Goal: Transaction & Acquisition: Obtain resource

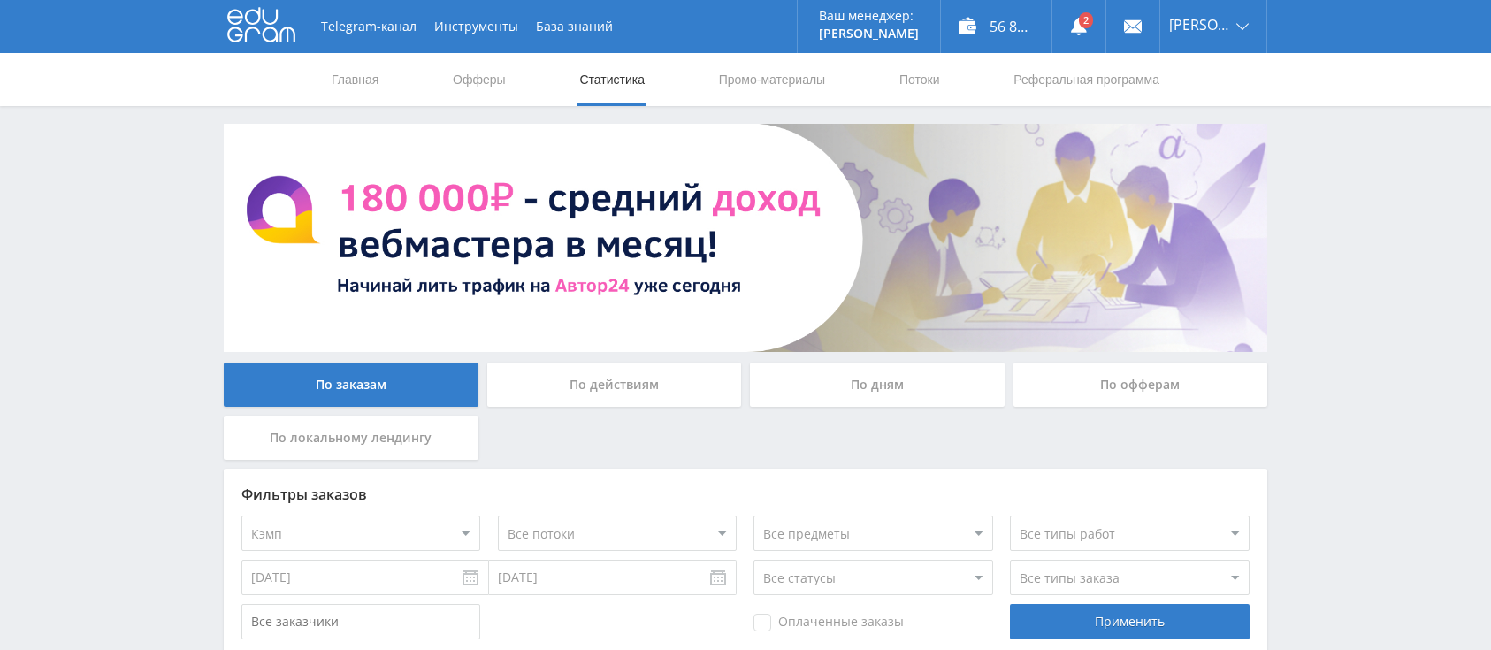
select select "340"
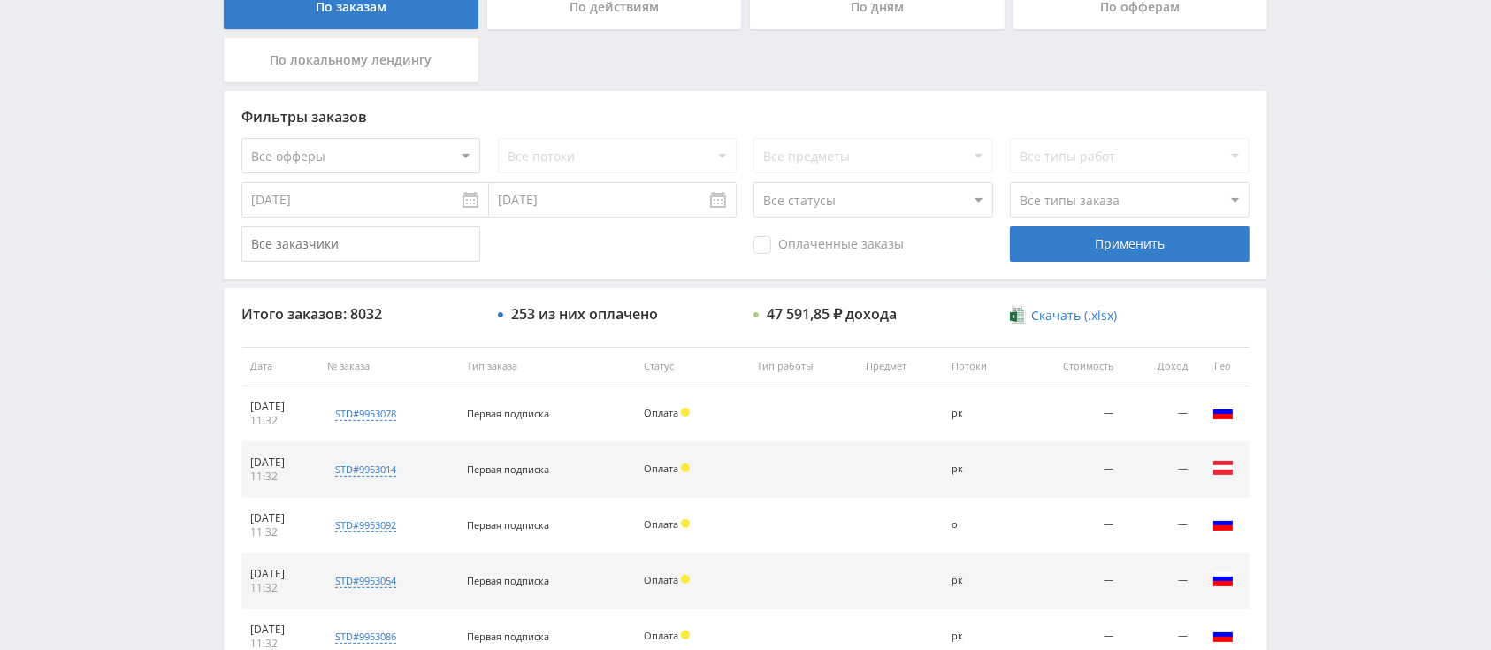
scroll to position [402, 0]
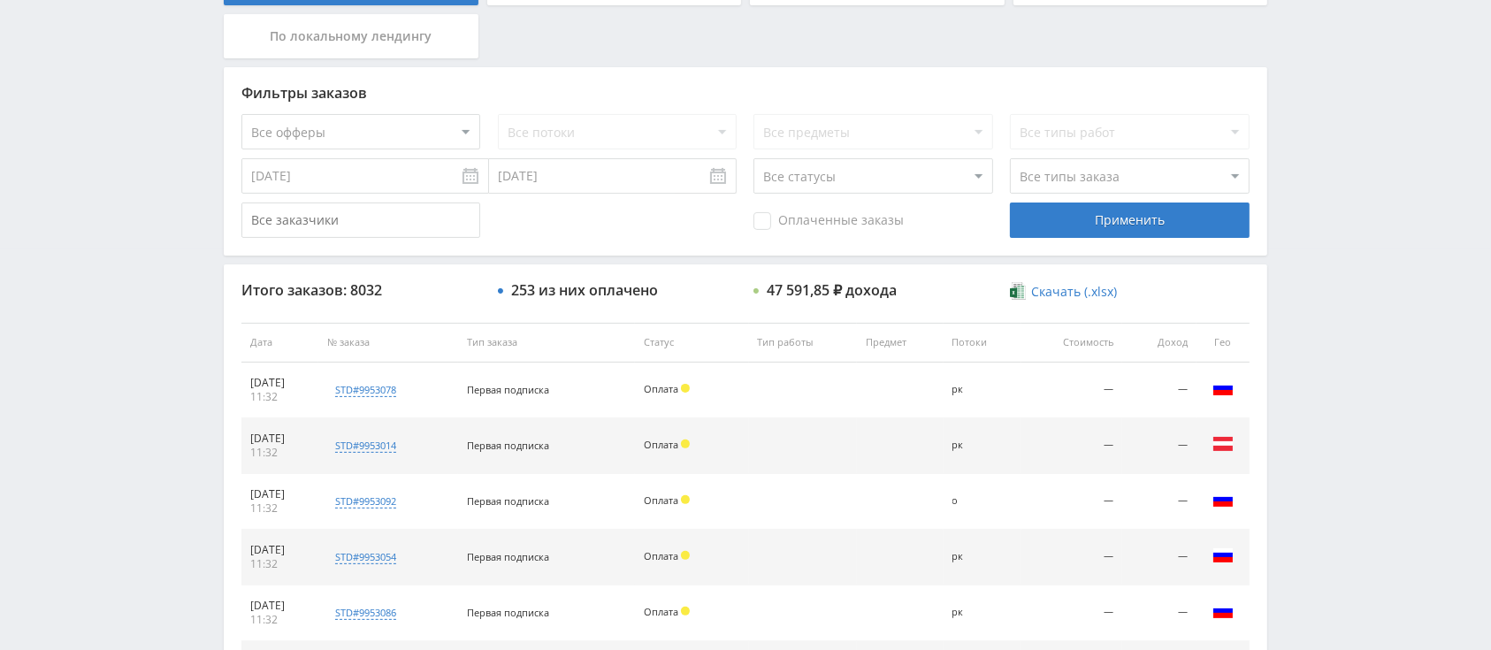
click at [353, 124] on select "Все офферы MyStylus MyStylus - Revshare Кэмп Studybay Автор24 Studybay [GEOGRAP…" at bounding box center [360, 131] width 239 height 35
select select "340"
click at [1044, 225] on div "Применить" at bounding box center [1129, 220] width 239 height 35
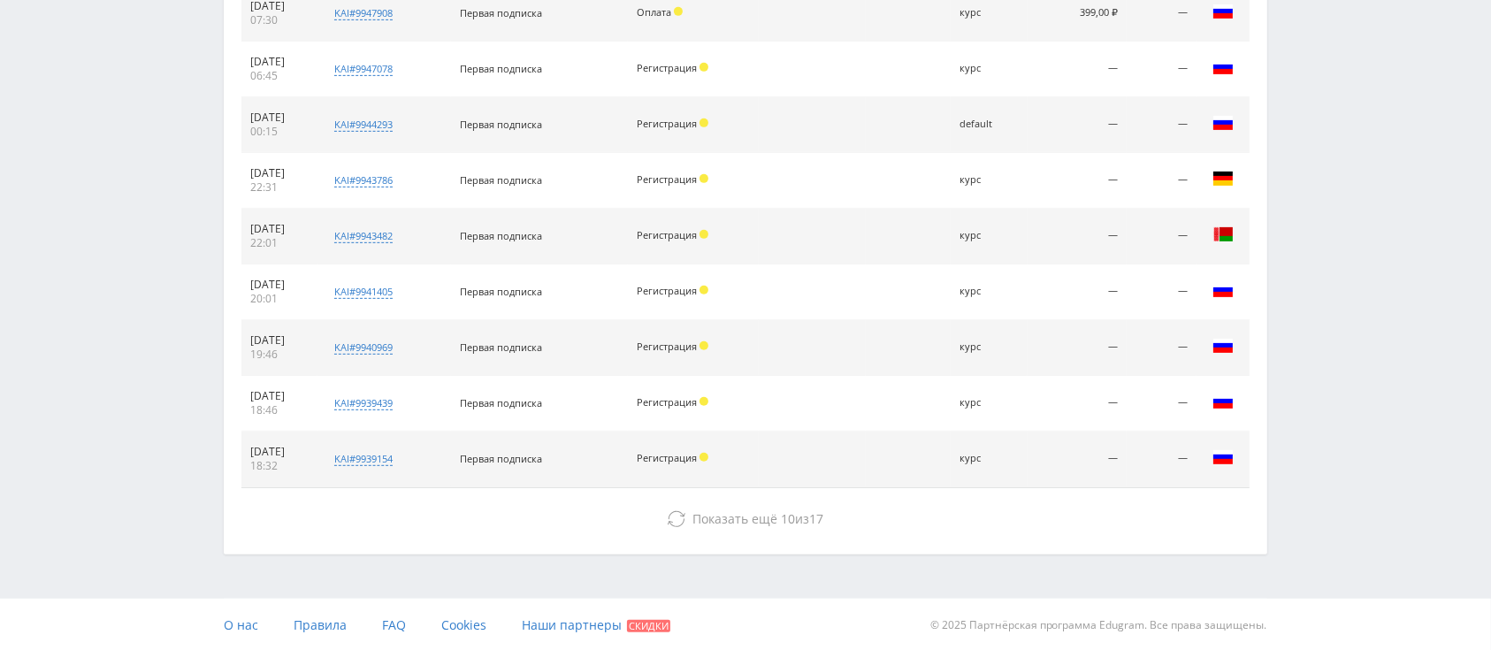
scroll to position [0, 0]
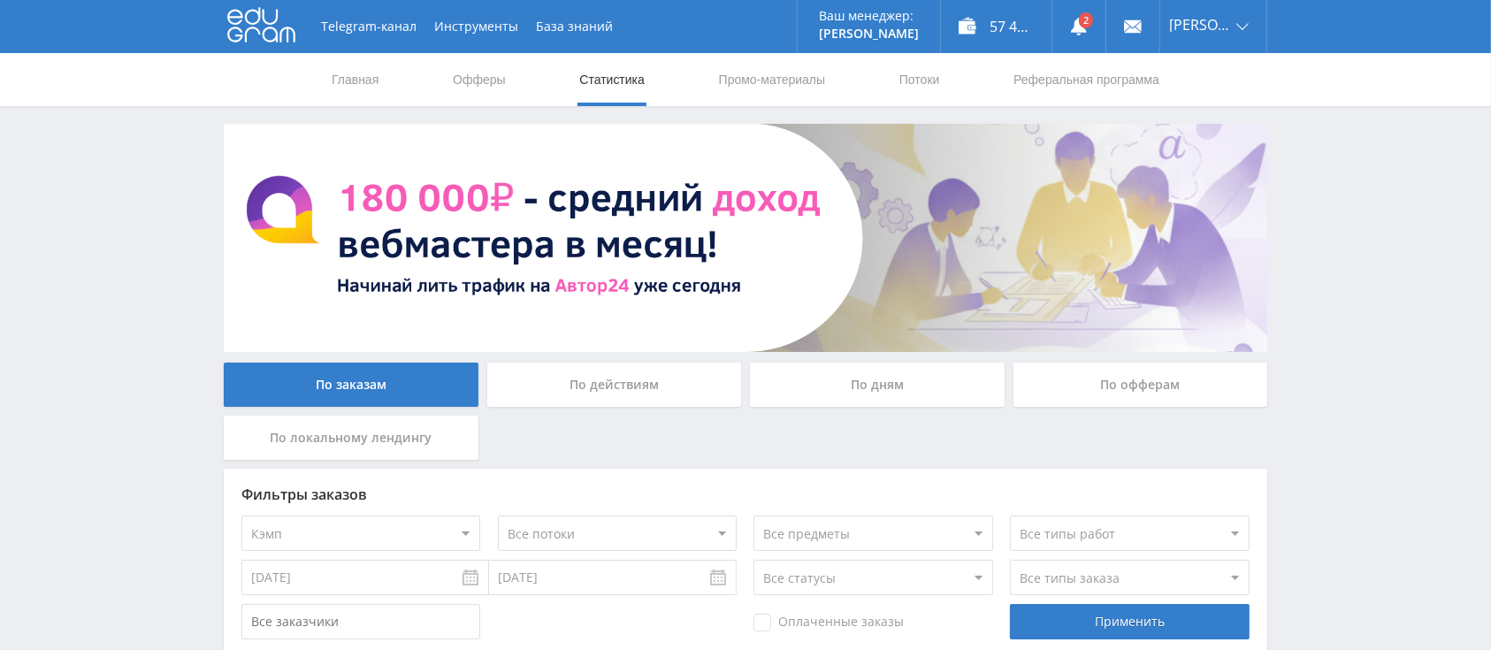
click at [390, 524] on select "Все офферы MyStylus MyStylus - Revshare Кэмп Studybay Автор24 Studybay [GEOGRAP…" at bounding box center [360, 533] width 239 height 35
select select "376"
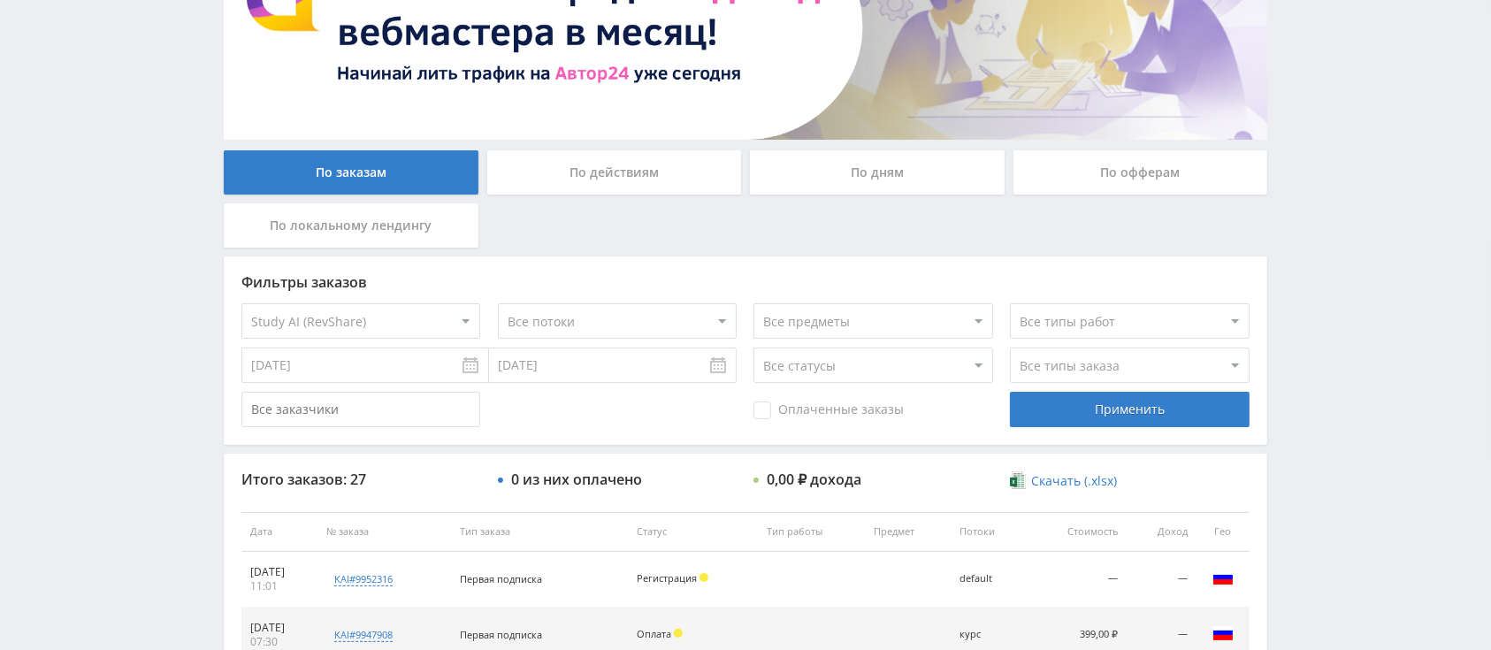
scroll to position [235, 0]
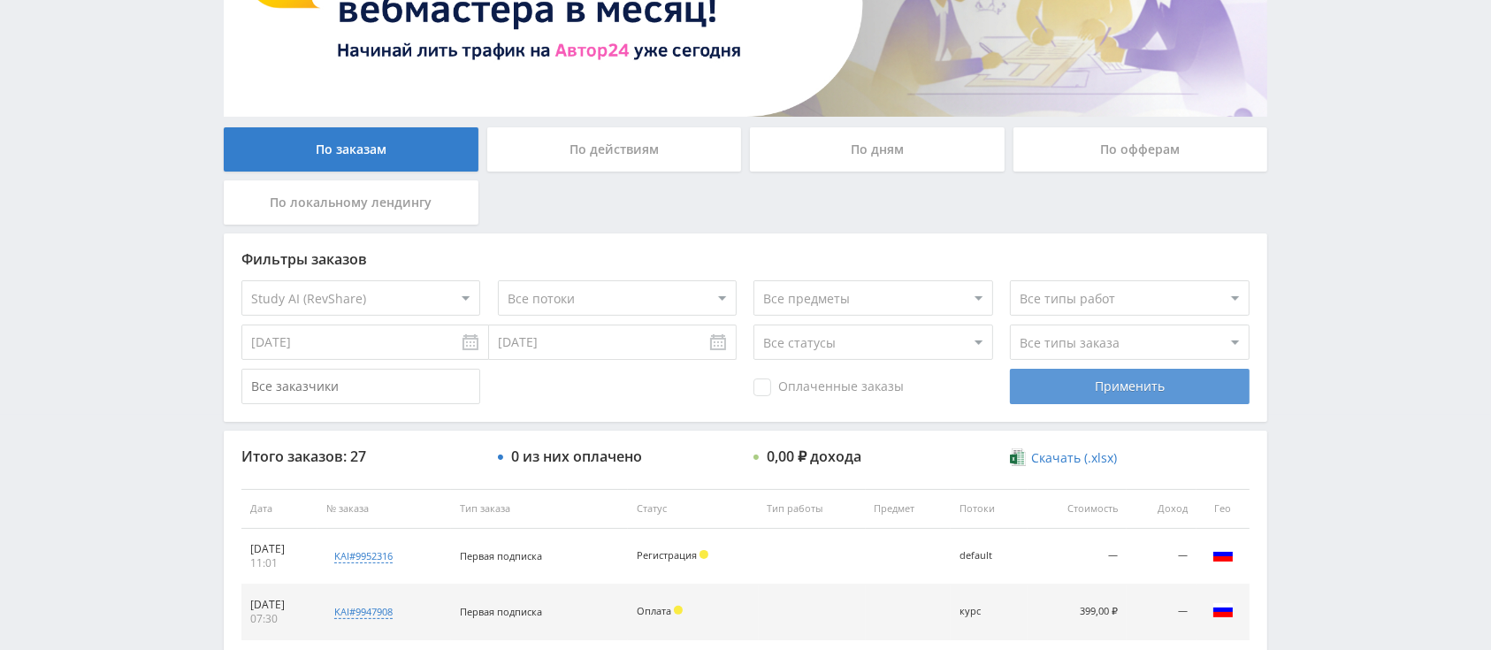
click at [1114, 391] on div "Применить" at bounding box center [1129, 386] width 239 height 35
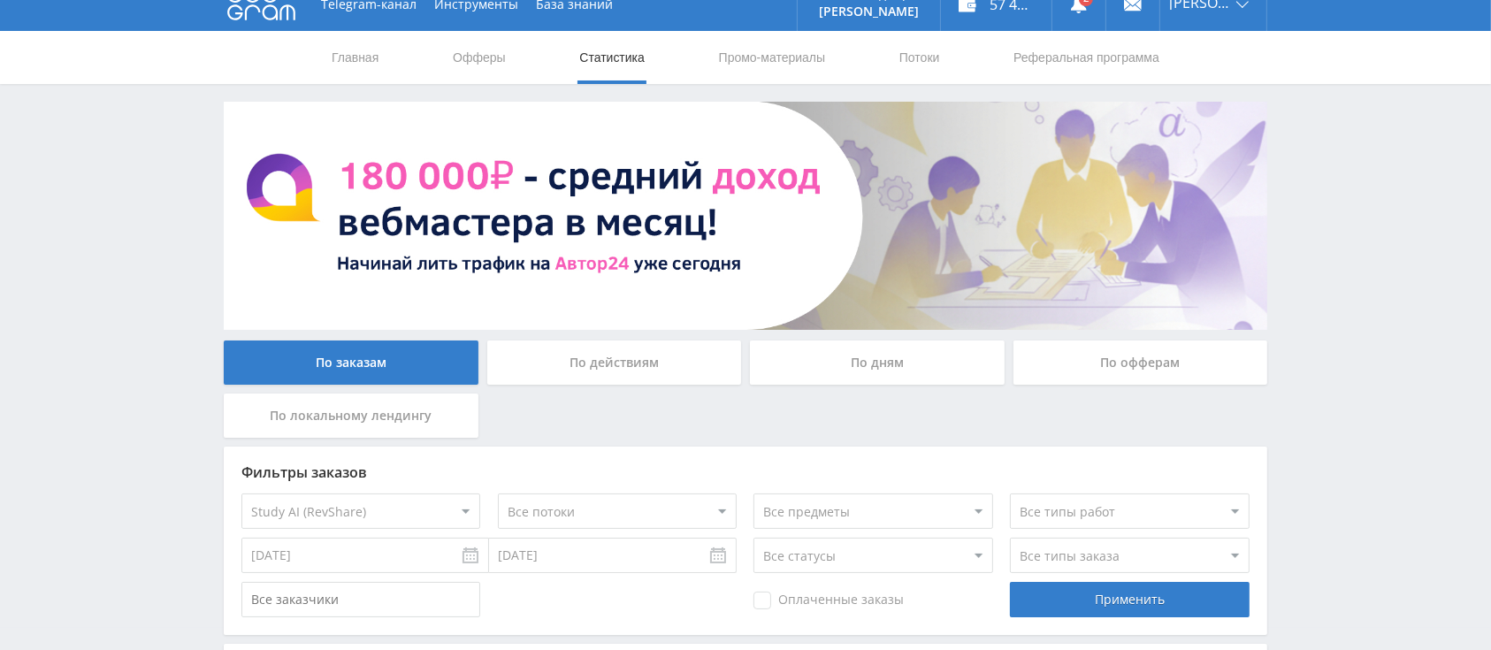
scroll to position [0, 0]
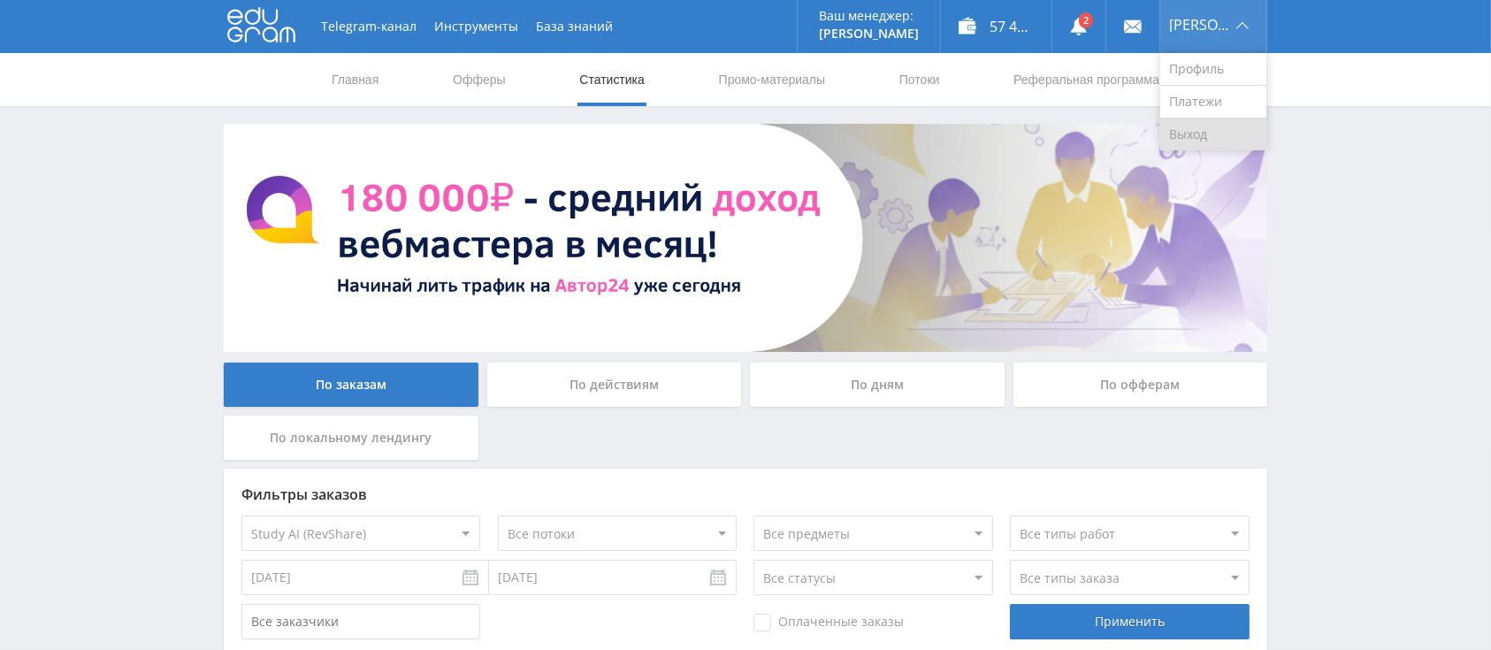
click at [1256, 124] on link "Выход" at bounding box center [1213, 135] width 106 height 32
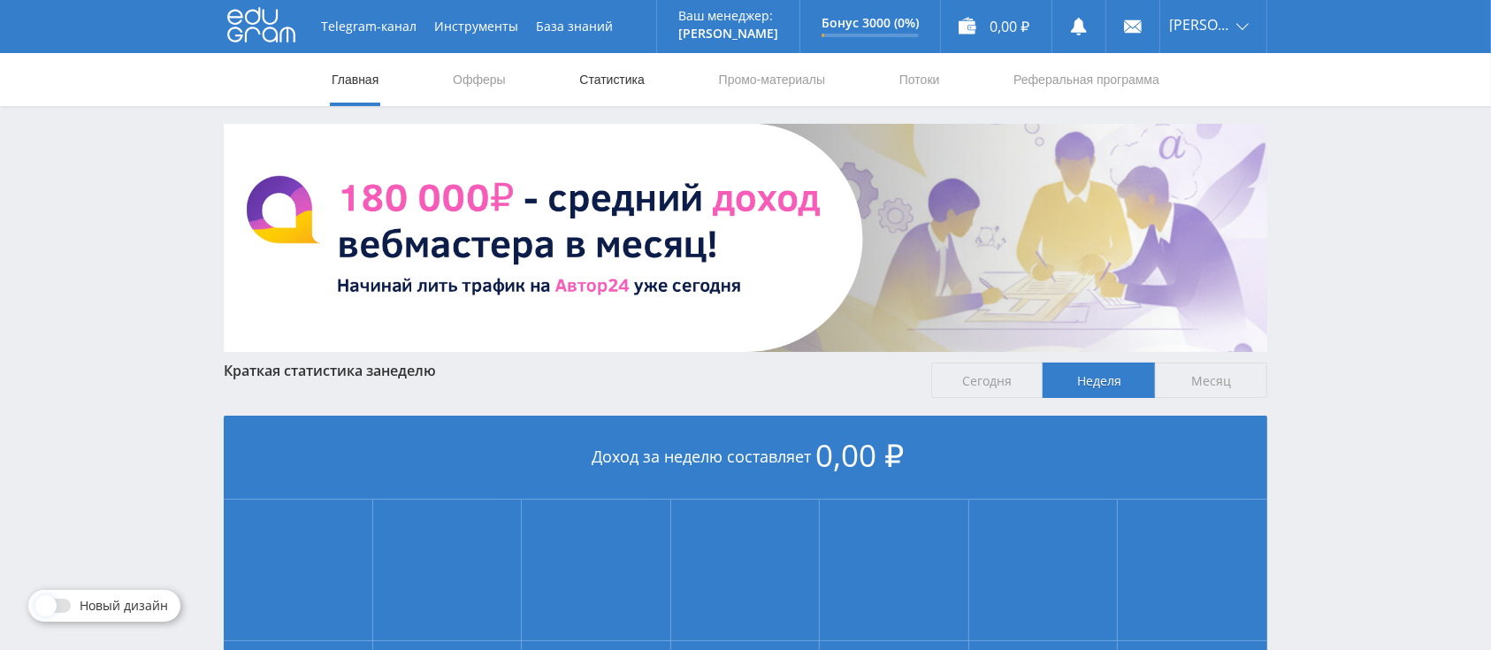
click at [643, 86] on link "Статистика" at bounding box center [612, 79] width 69 height 53
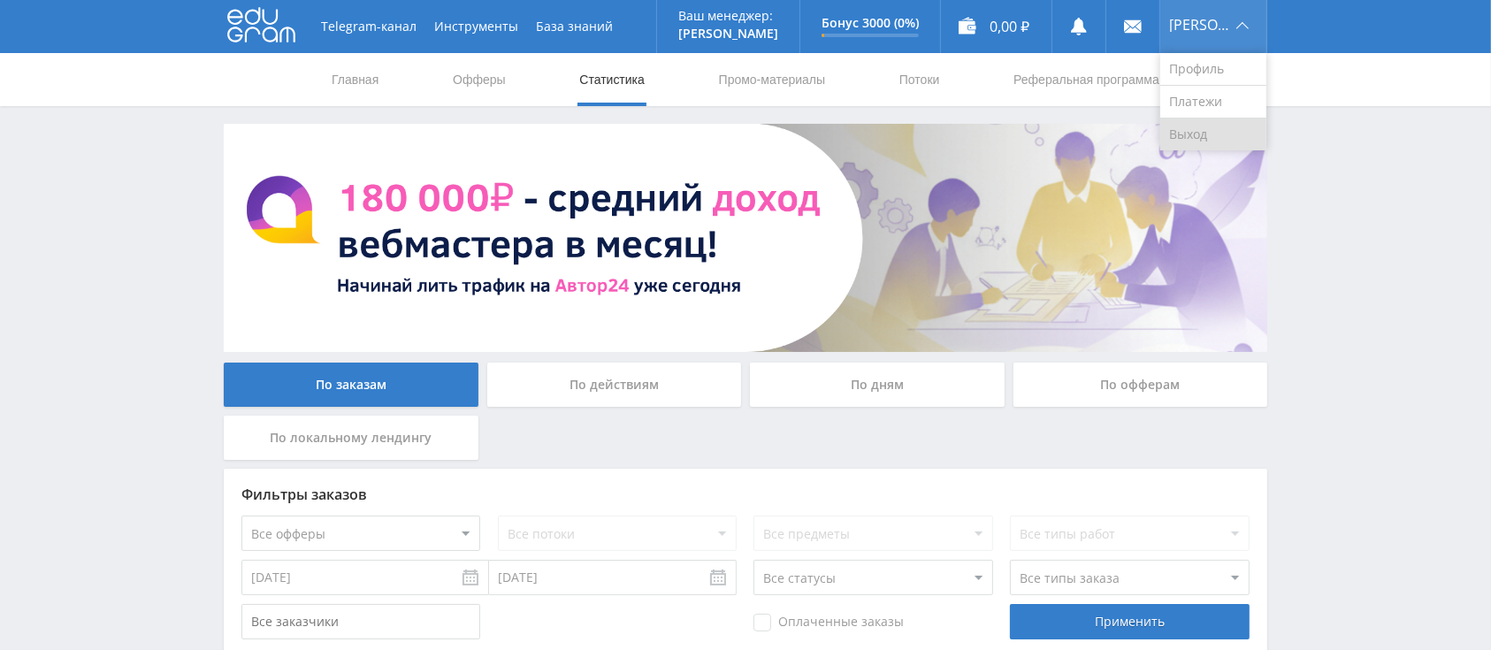
click at [1217, 134] on link "Выход" at bounding box center [1213, 135] width 106 height 32
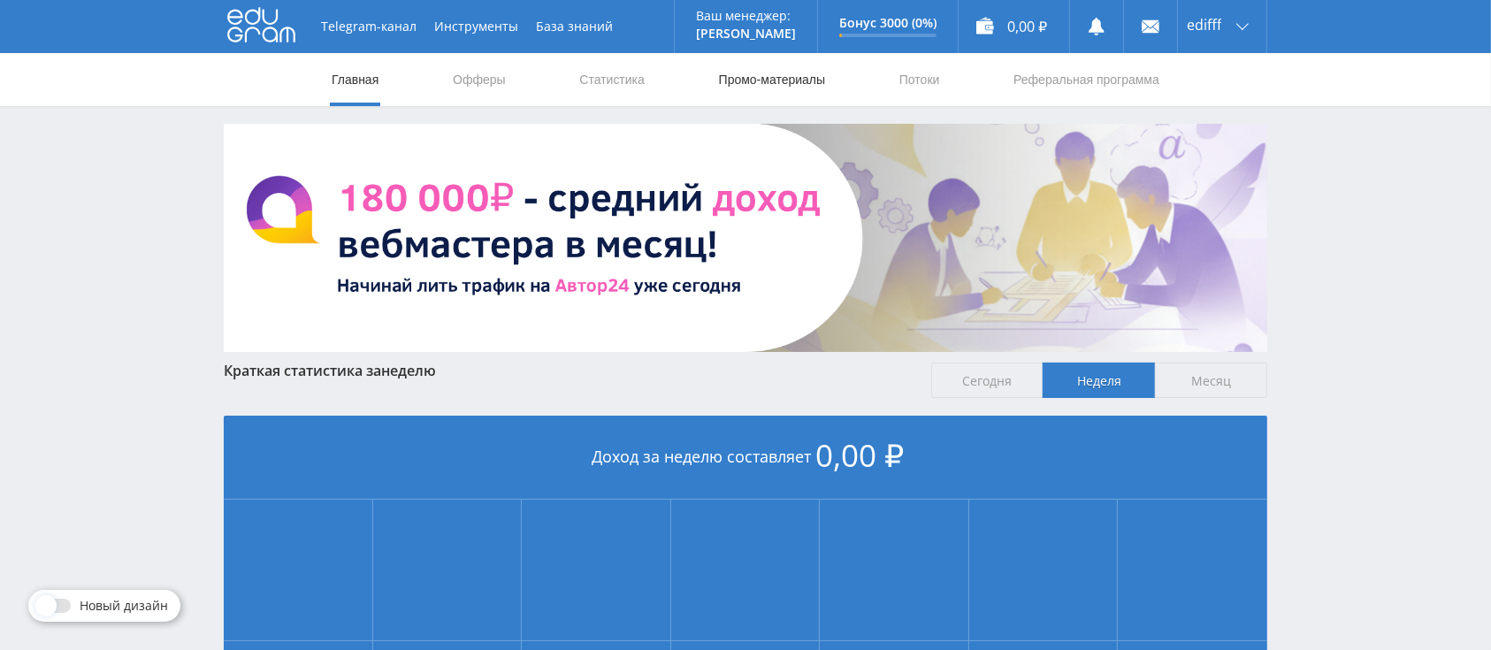
click at [757, 83] on link "Промо-материалы" at bounding box center [772, 79] width 110 height 53
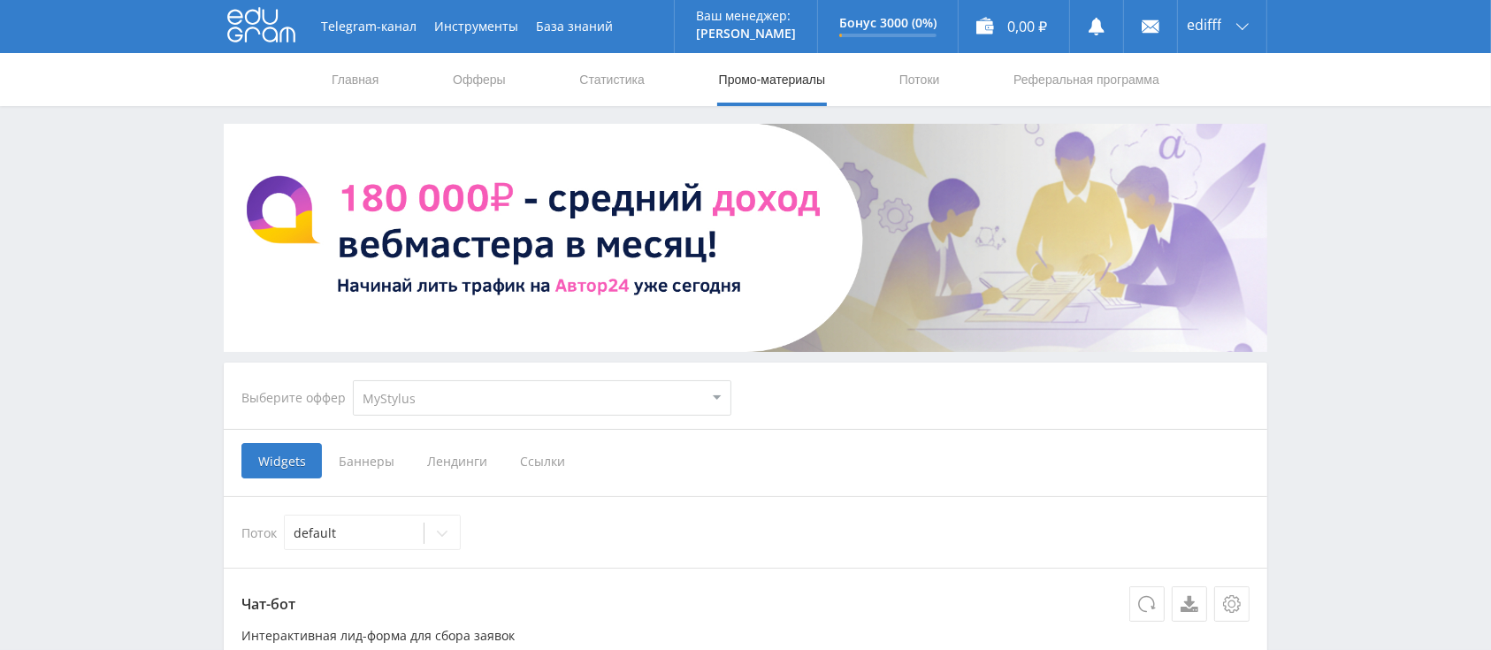
click at [545, 449] on span "Ссылки" at bounding box center [542, 460] width 79 height 35
click at [0, 0] on input "Ссылки" at bounding box center [0, 0] width 0 height 0
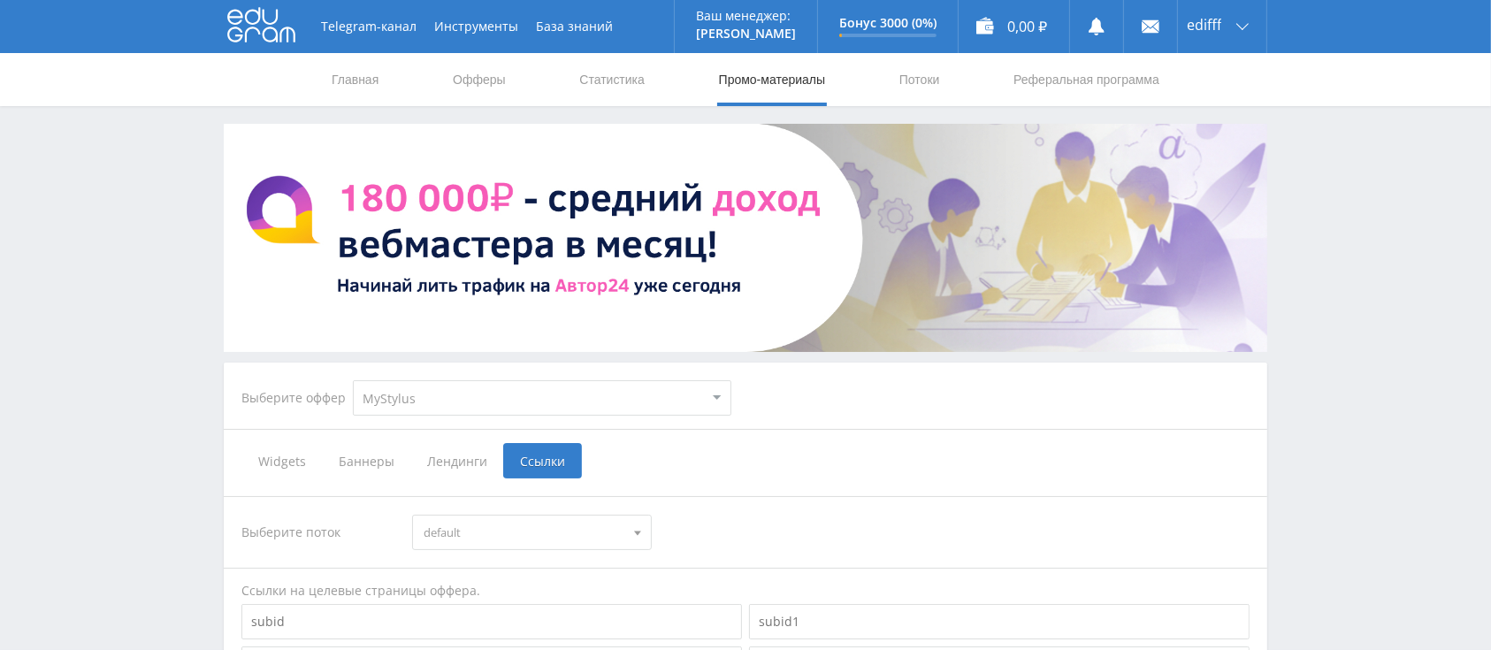
click at [564, 393] on select "MyStylus MyStylus - Revshare Кэмп Studybay Автор24 Studybay Brazil Study AI (Re…" at bounding box center [542, 397] width 379 height 35
select select "1"
click at [353, 380] on select "MyStylus MyStylus - Revshare Кэмп Studybay Автор24 Studybay Brazil Study AI (Re…" at bounding box center [542, 397] width 379 height 35
select select "1"
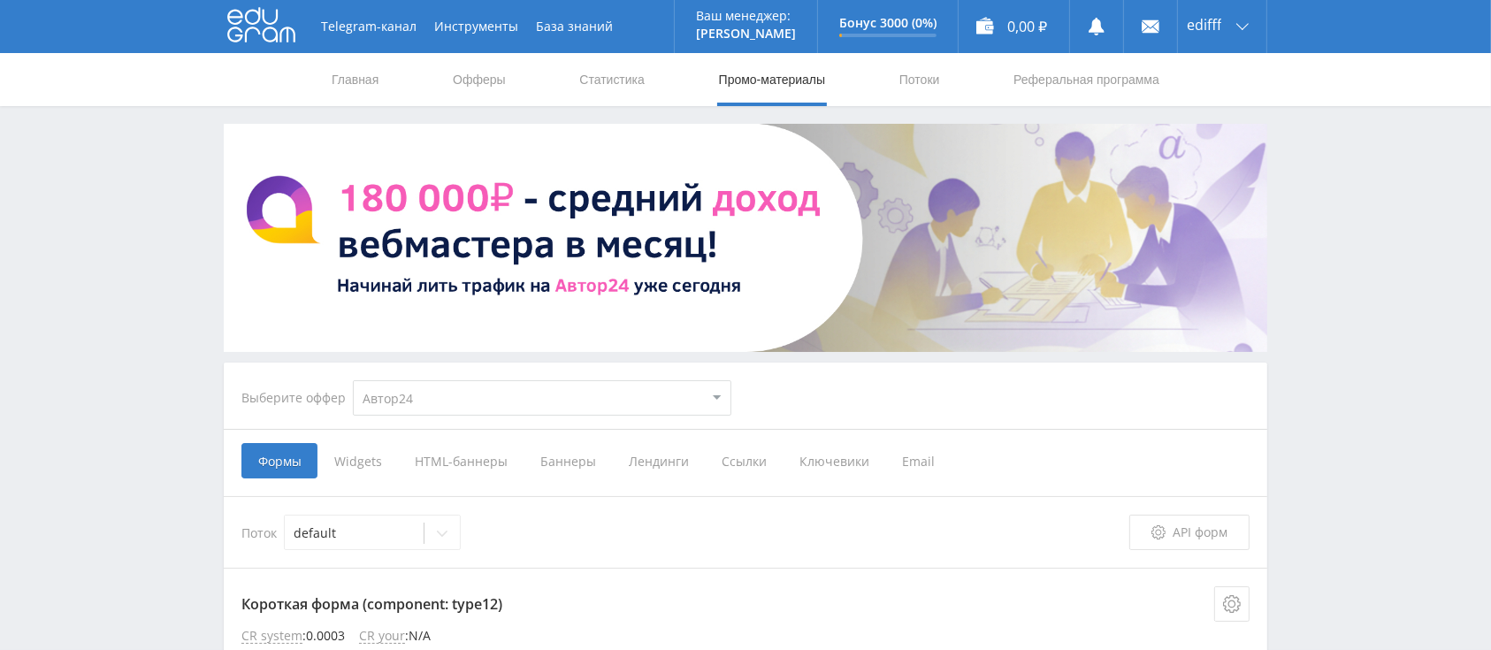
scroll to position [235, 0]
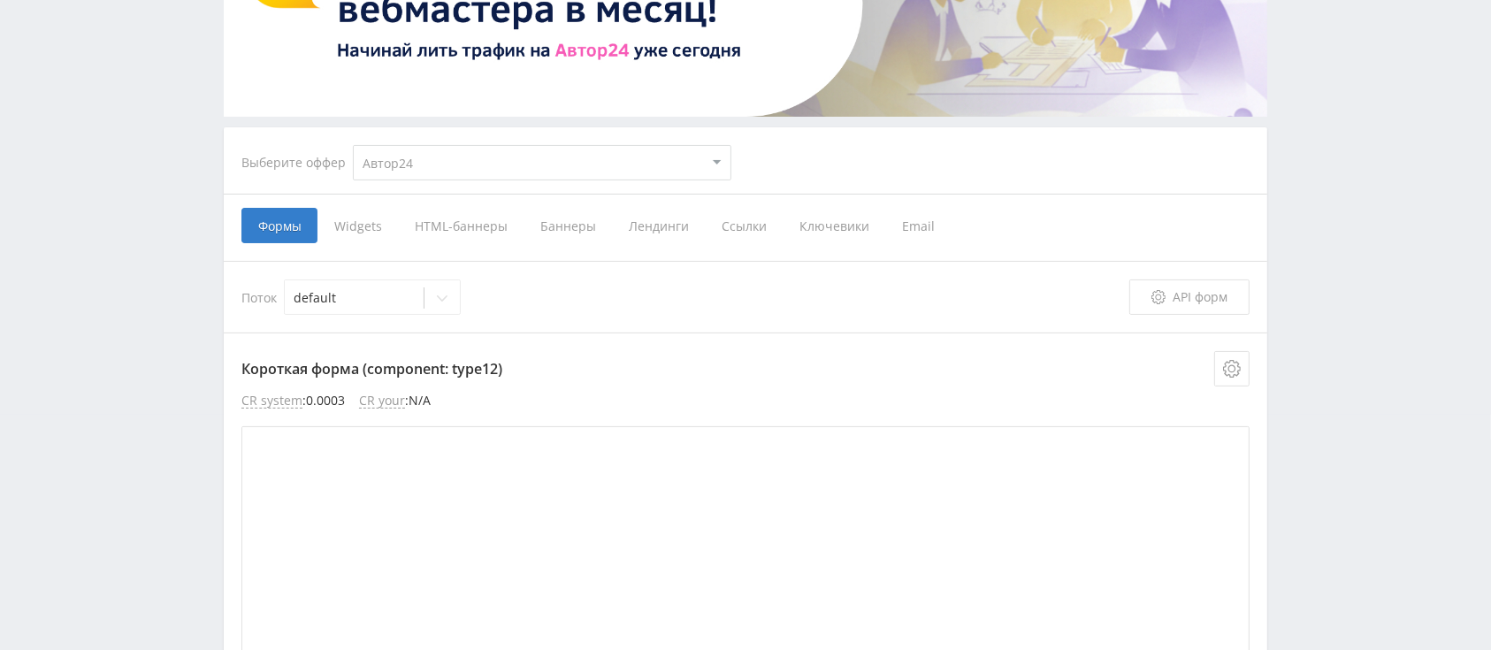
click at [748, 220] on span "Ссылки" at bounding box center [744, 225] width 78 height 35
click at [0, 0] on input "Ссылки" at bounding box center [0, 0] width 0 height 0
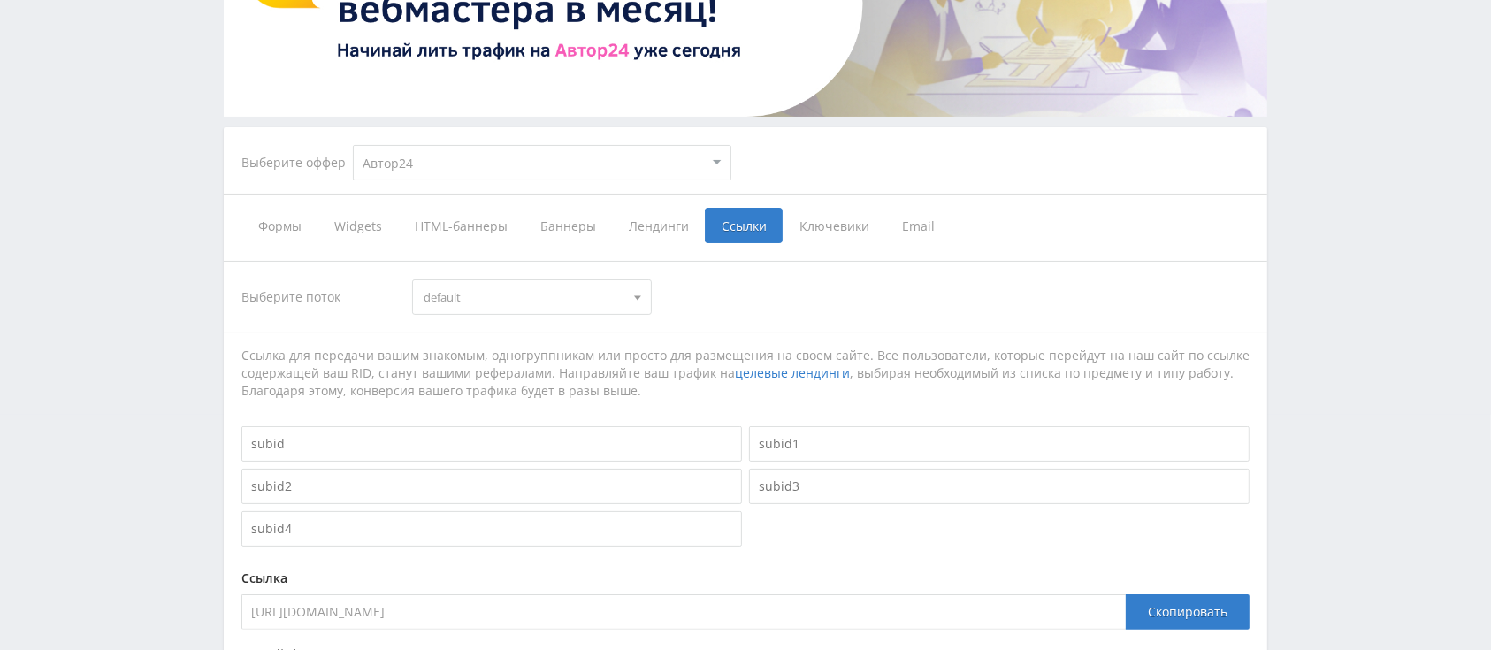
click at [569, 305] on span "default" at bounding box center [524, 297] width 200 height 34
click at [775, 283] on div "Выберите поток default default" at bounding box center [745, 296] width 1008 height 35
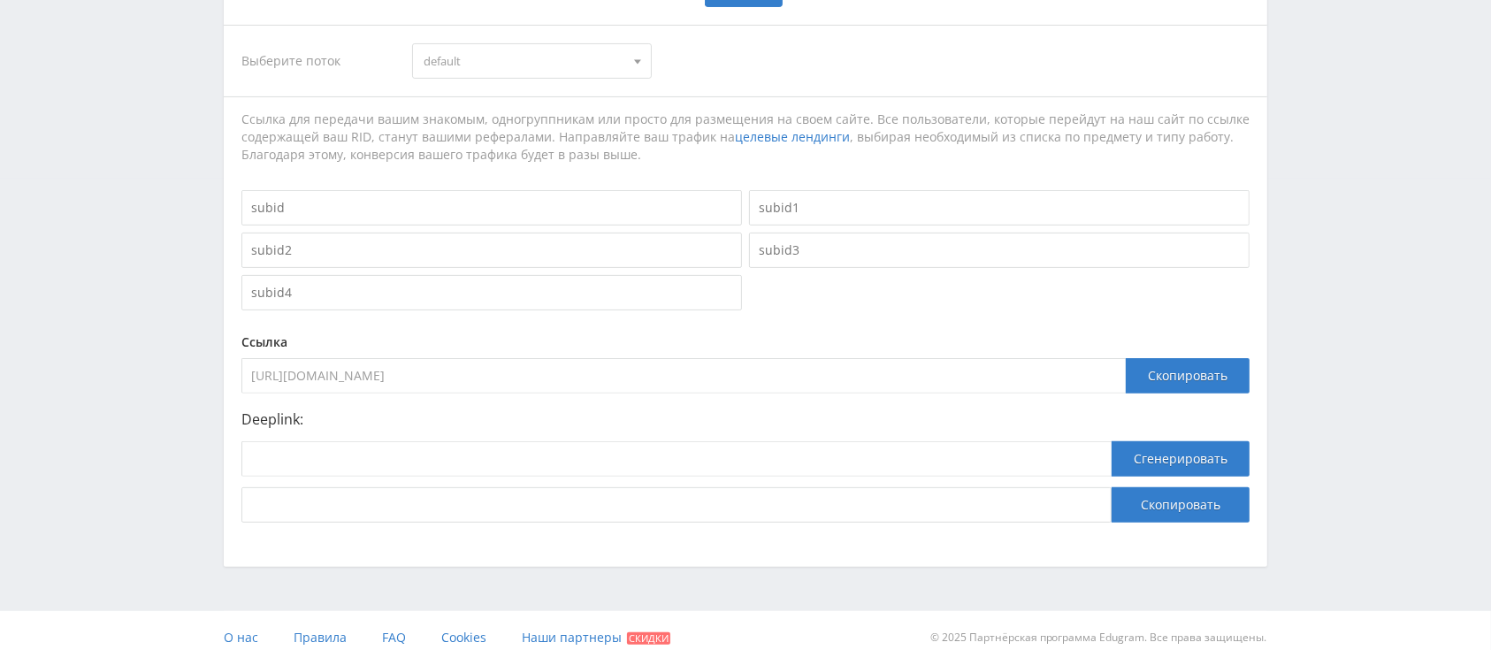
drag, startPoint x: 630, startPoint y: 368, endPoint x: 234, endPoint y: 386, distance: 395.8
click at [234, 386] on div "Выберите поток default default Ссылка для передачи вашим знакомым, одногруппник…" at bounding box center [746, 273] width 1044 height 533
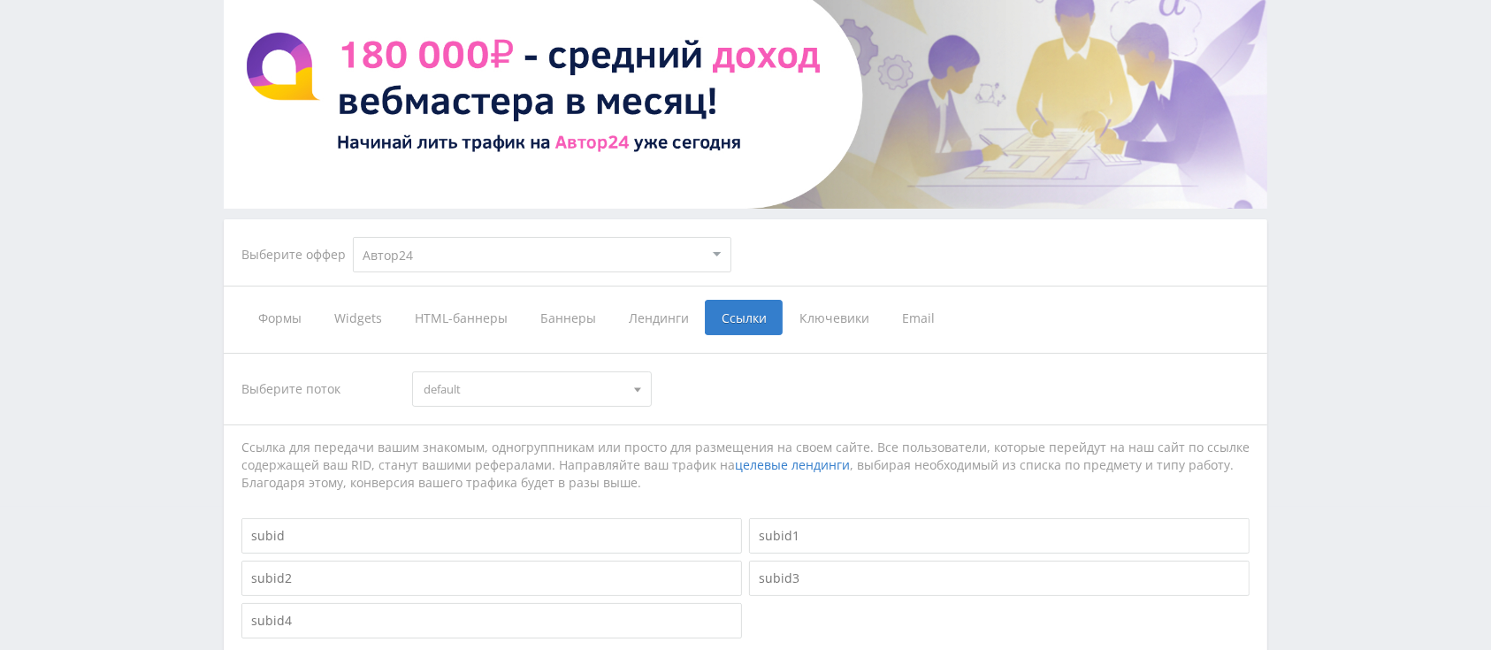
scroll to position [0, 0]
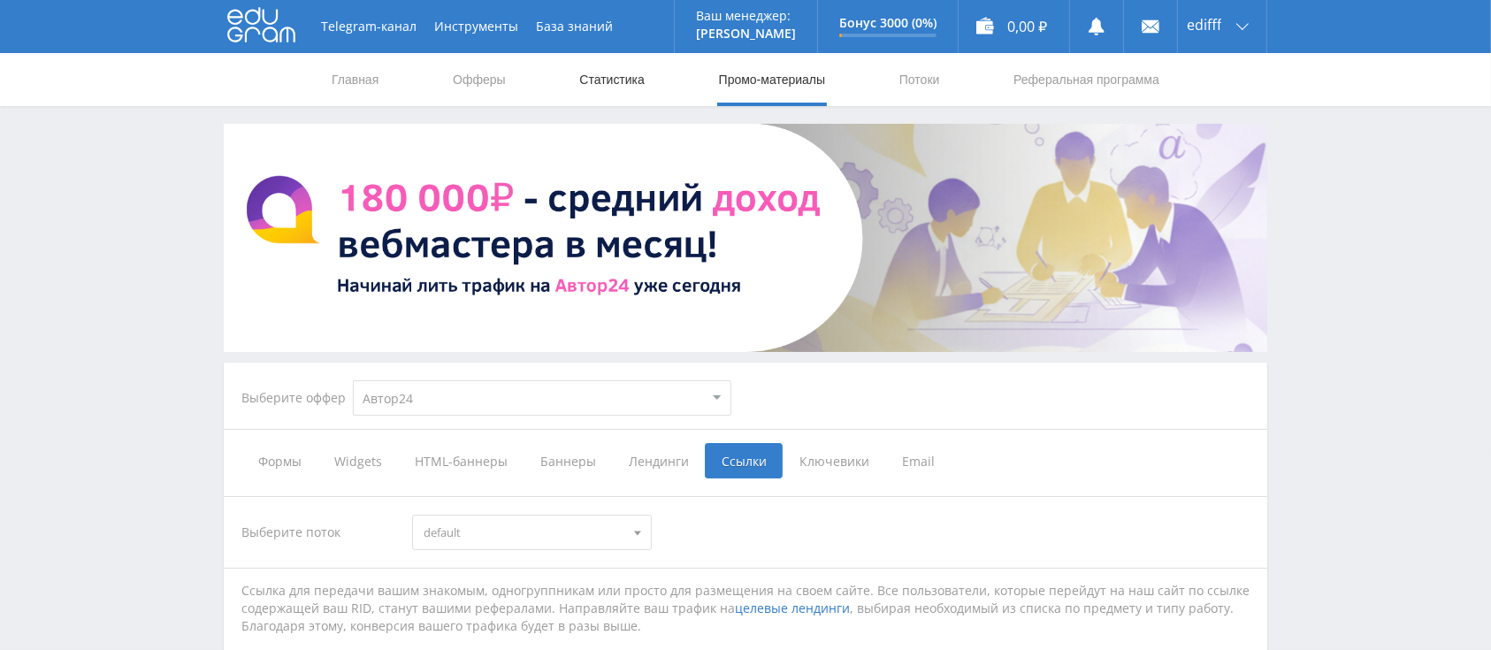
click at [637, 88] on link "Статистика" at bounding box center [612, 79] width 69 height 53
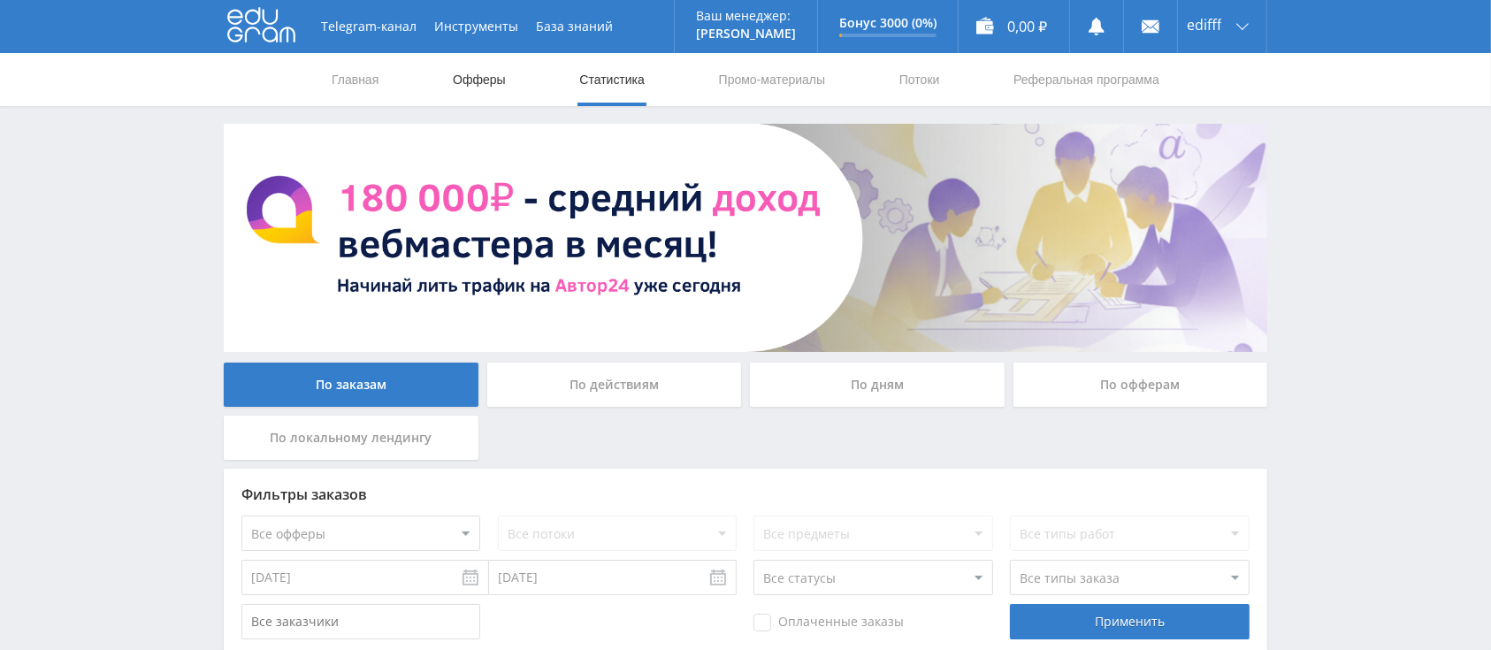
click at [481, 57] on link "Офферы" at bounding box center [479, 79] width 57 height 53
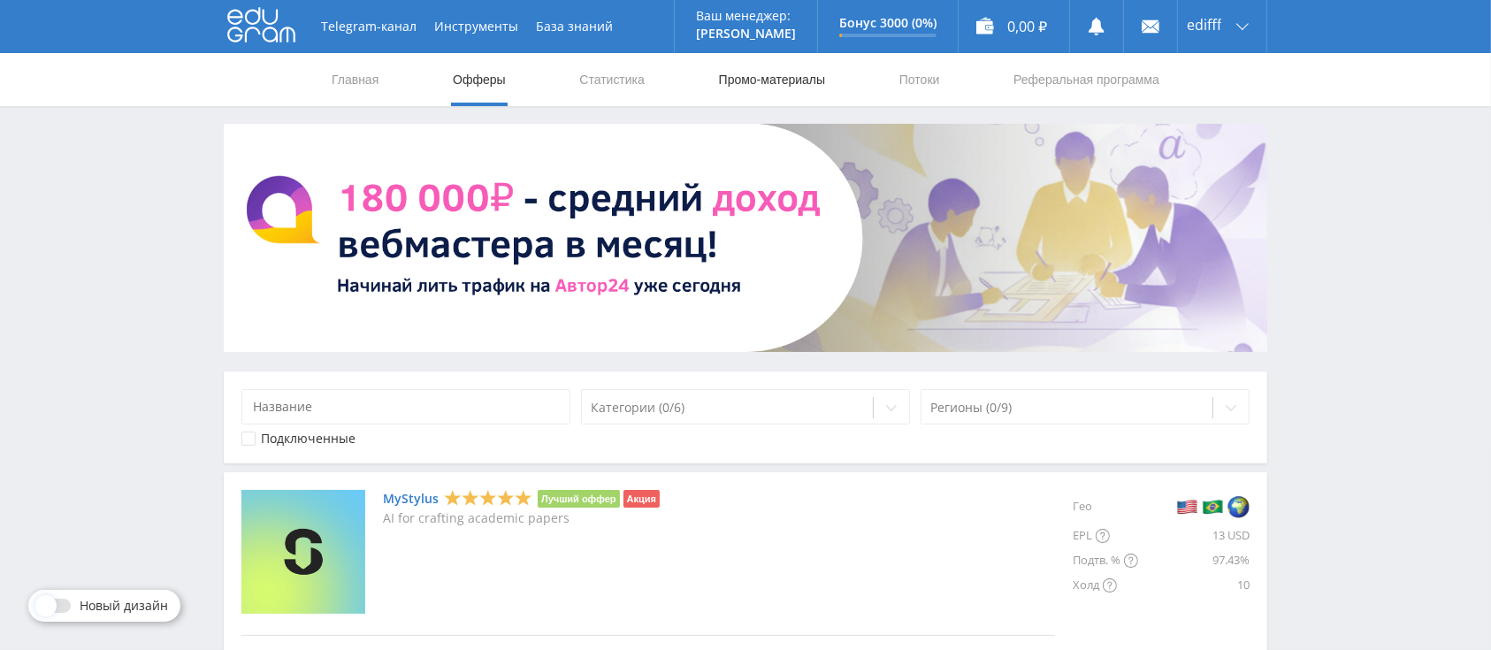
click at [816, 88] on link "Промо-материалы" at bounding box center [772, 79] width 110 height 53
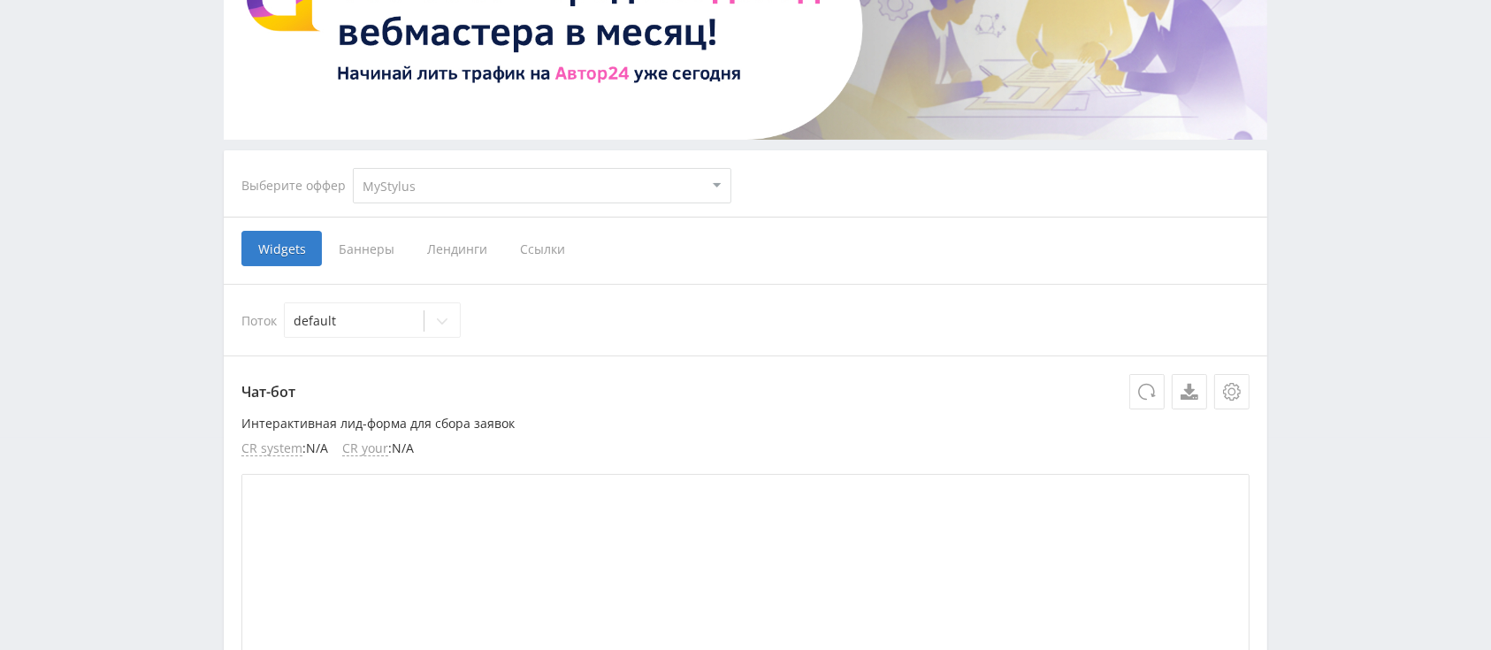
scroll to position [235, 0]
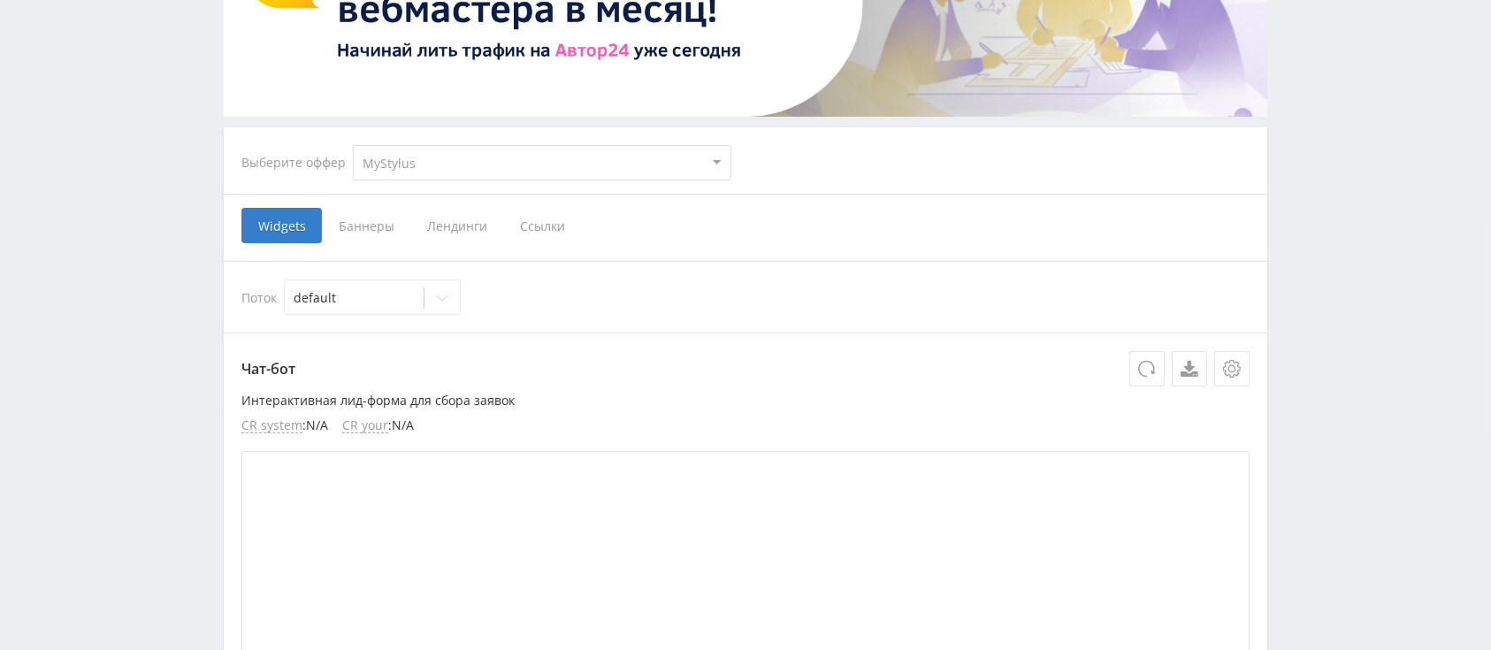
click at [481, 157] on select "MyStylus MyStylus - Revshare Кэмп Studybay Автор24 Studybay Brazil Study AI (Re…" at bounding box center [542, 162] width 379 height 35
select select "1"
click at [353, 145] on select "MyStylus MyStylus - Revshare Кэмп Studybay Автор24 Studybay Brazil Study AI (Re…" at bounding box center [542, 162] width 379 height 35
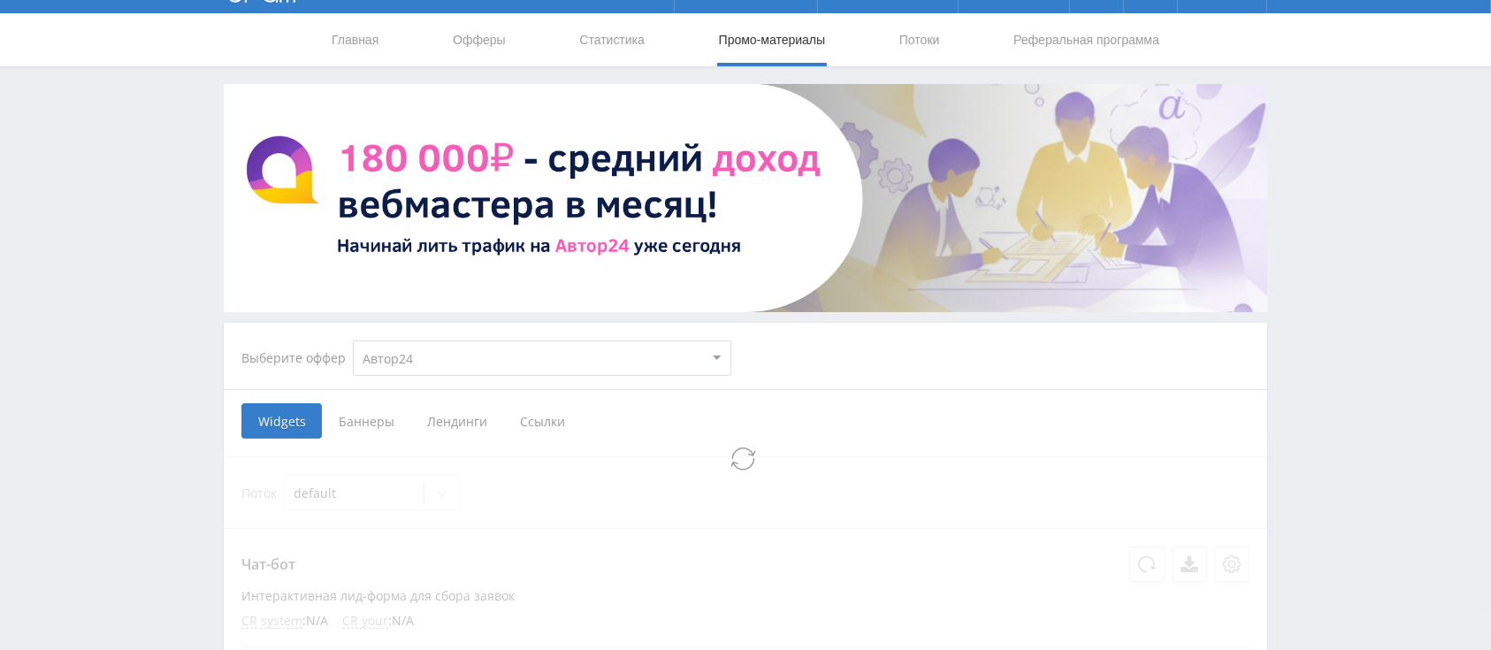
select select "1"
click at [603, 408] on span "Баннеры" at bounding box center [568, 420] width 88 height 35
click at [0, 0] on input "Баннеры" at bounding box center [0, 0] width 0 height 0
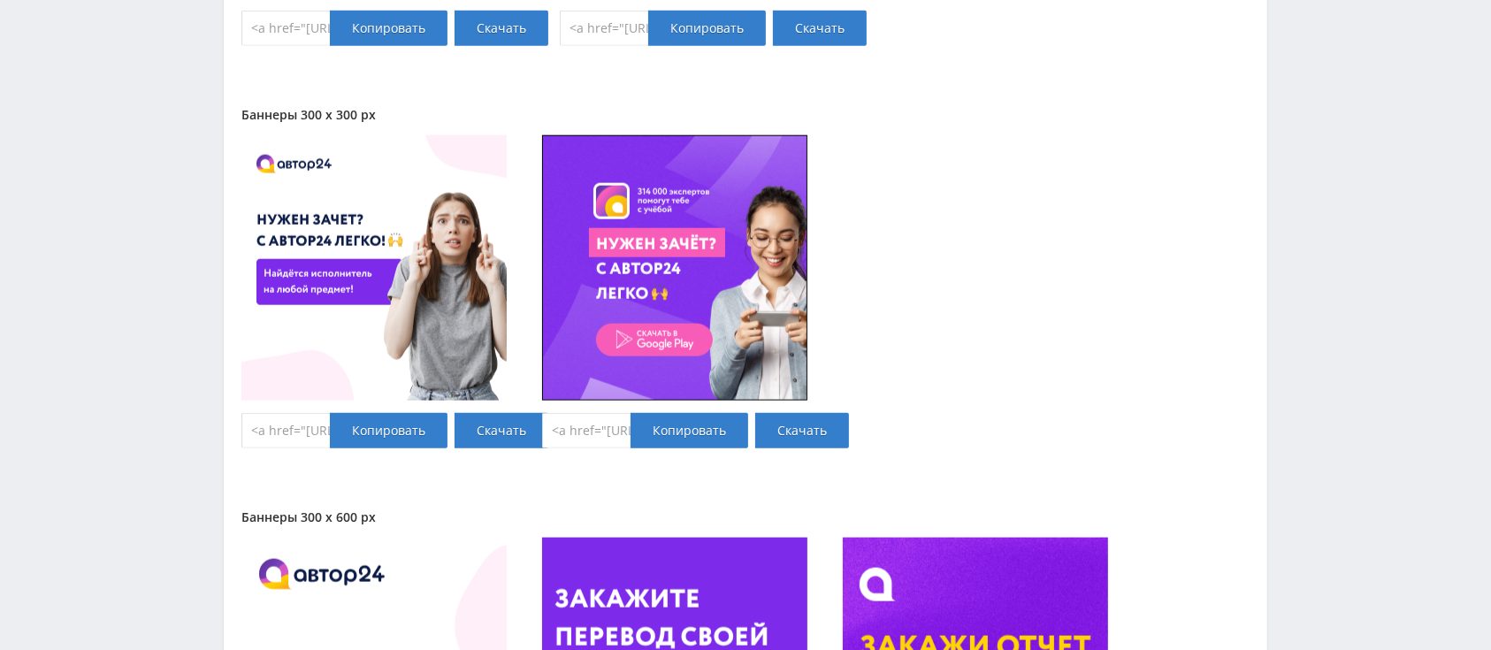
scroll to position [2038, 0]
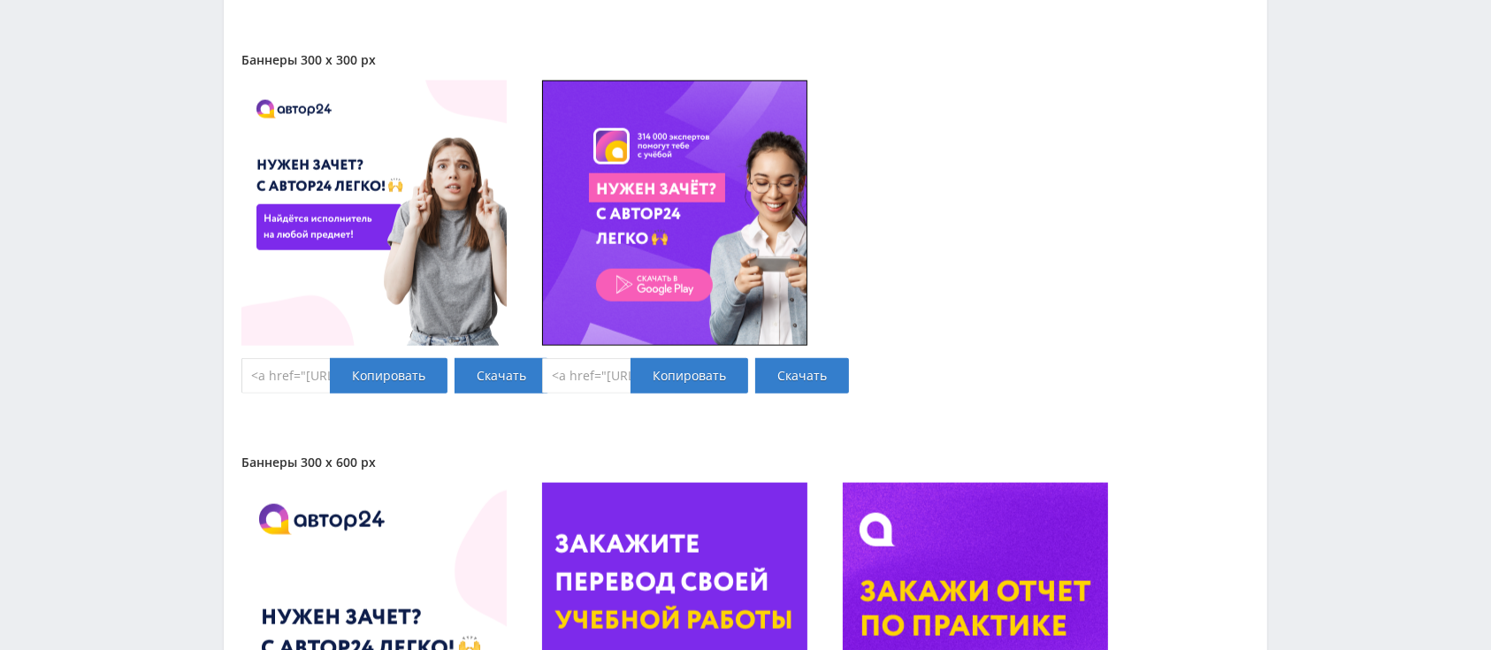
click at [433, 228] on img at bounding box center [373, 212] width 265 height 265
click at [479, 356] on div "<a href="https://eduforms.org/?rid=e60b78e1fd5a4468&promo=1&bannerId=7634" targ…" at bounding box center [373, 236] width 265 height 312
click at [478, 371] on link "Скачать" at bounding box center [502, 375] width 94 height 35
